Goal: Task Accomplishment & Management: Use online tool/utility

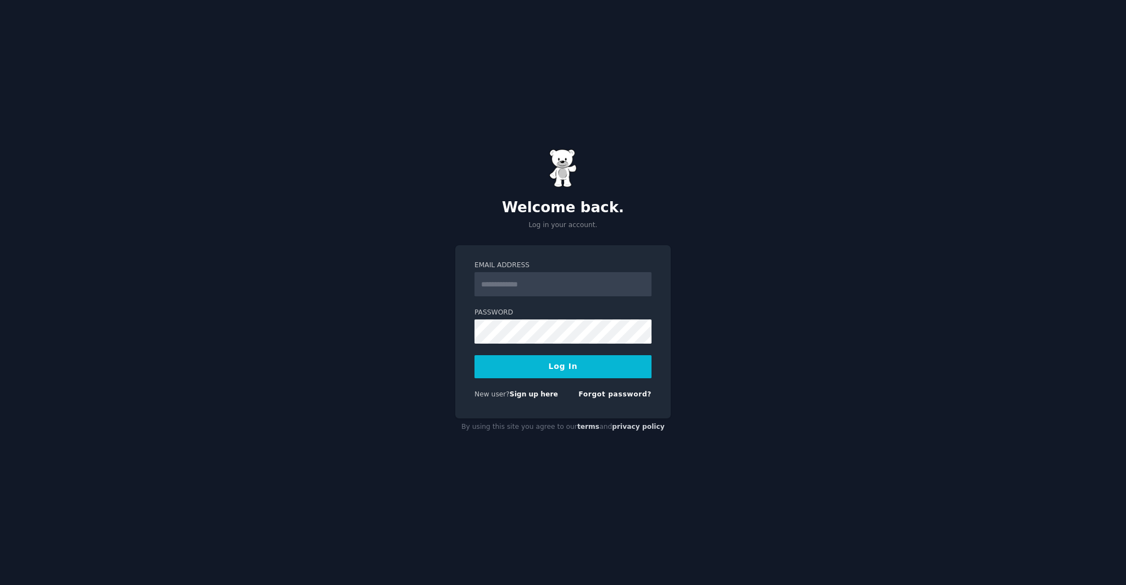
click at [603, 280] on input "Email Address" at bounding box center [562, 284] width 177 height 24
type input "**********"
click at [587, 355] on button "Log In" at bounding box center [562, 366] width 177 height 23
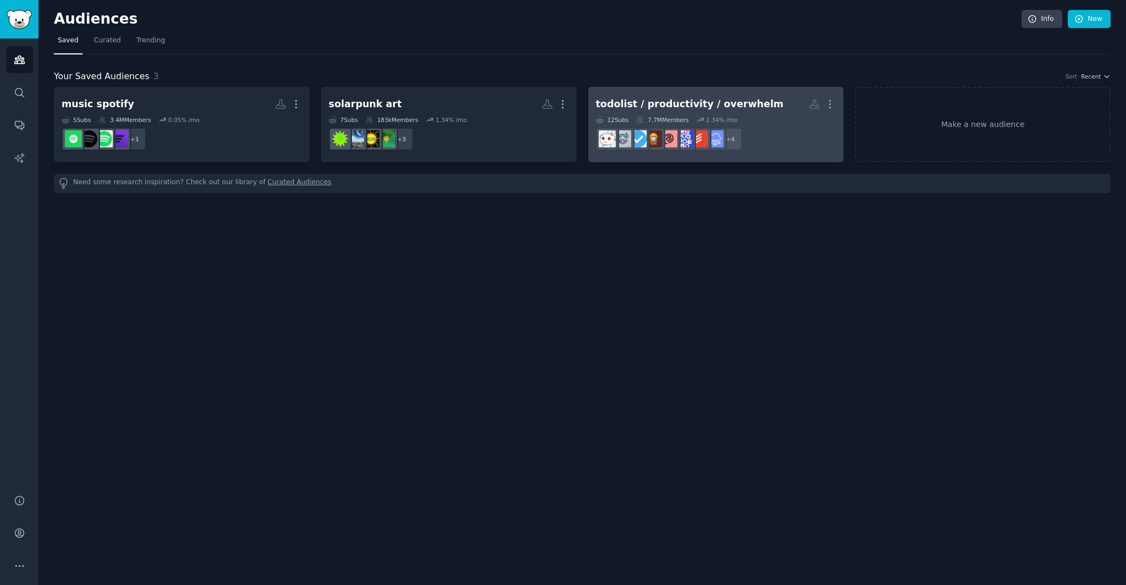
click at [764, 97] on h2 "todolist / productivity / overwhelm More" at bounding box center [716, 104] width 240 height 19
